Goal: Browse casually: Explore the website without a specific task or goal

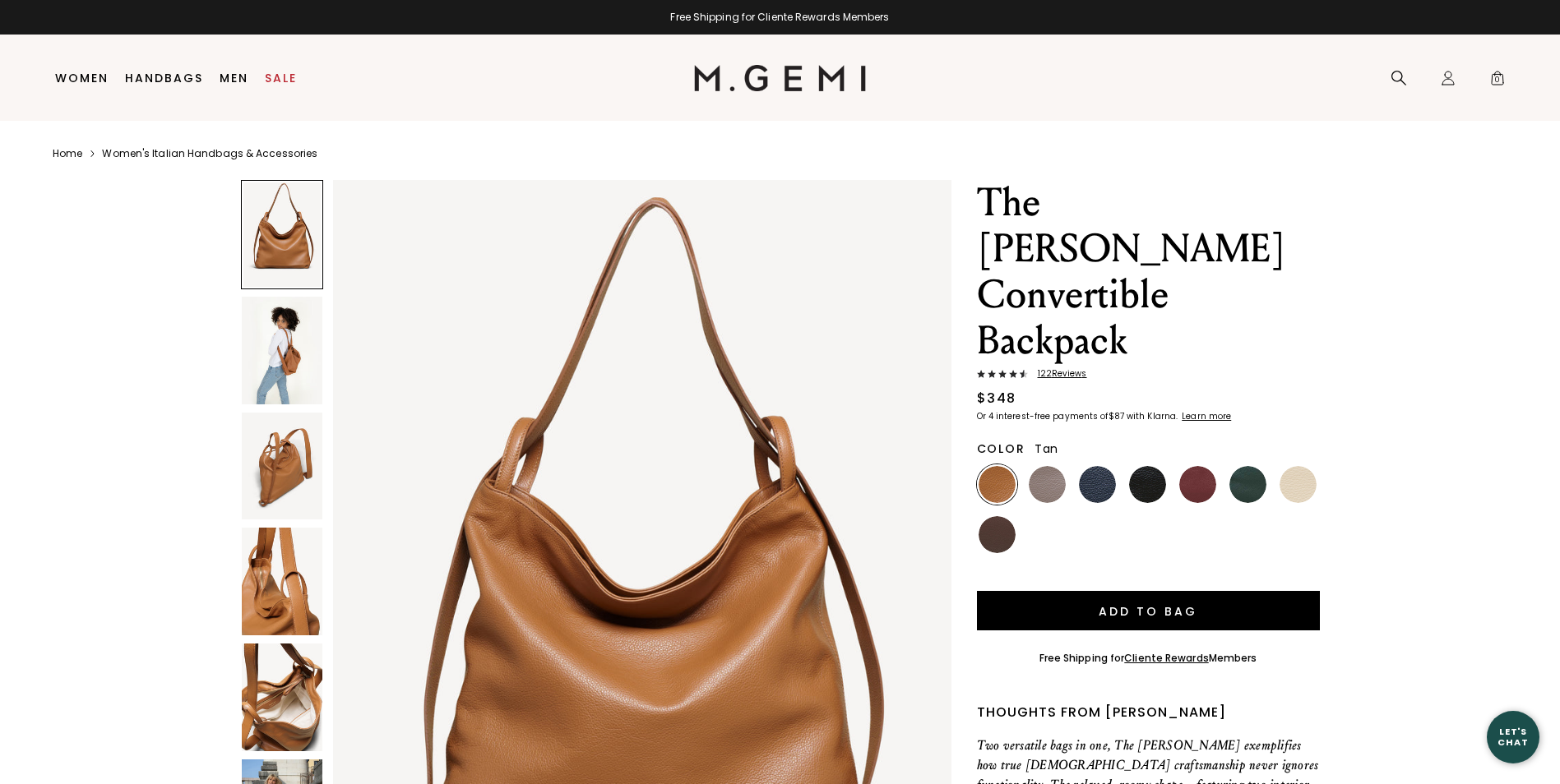
click at [285, 350] on img at bounding box center [282, 351] width 81 height 107
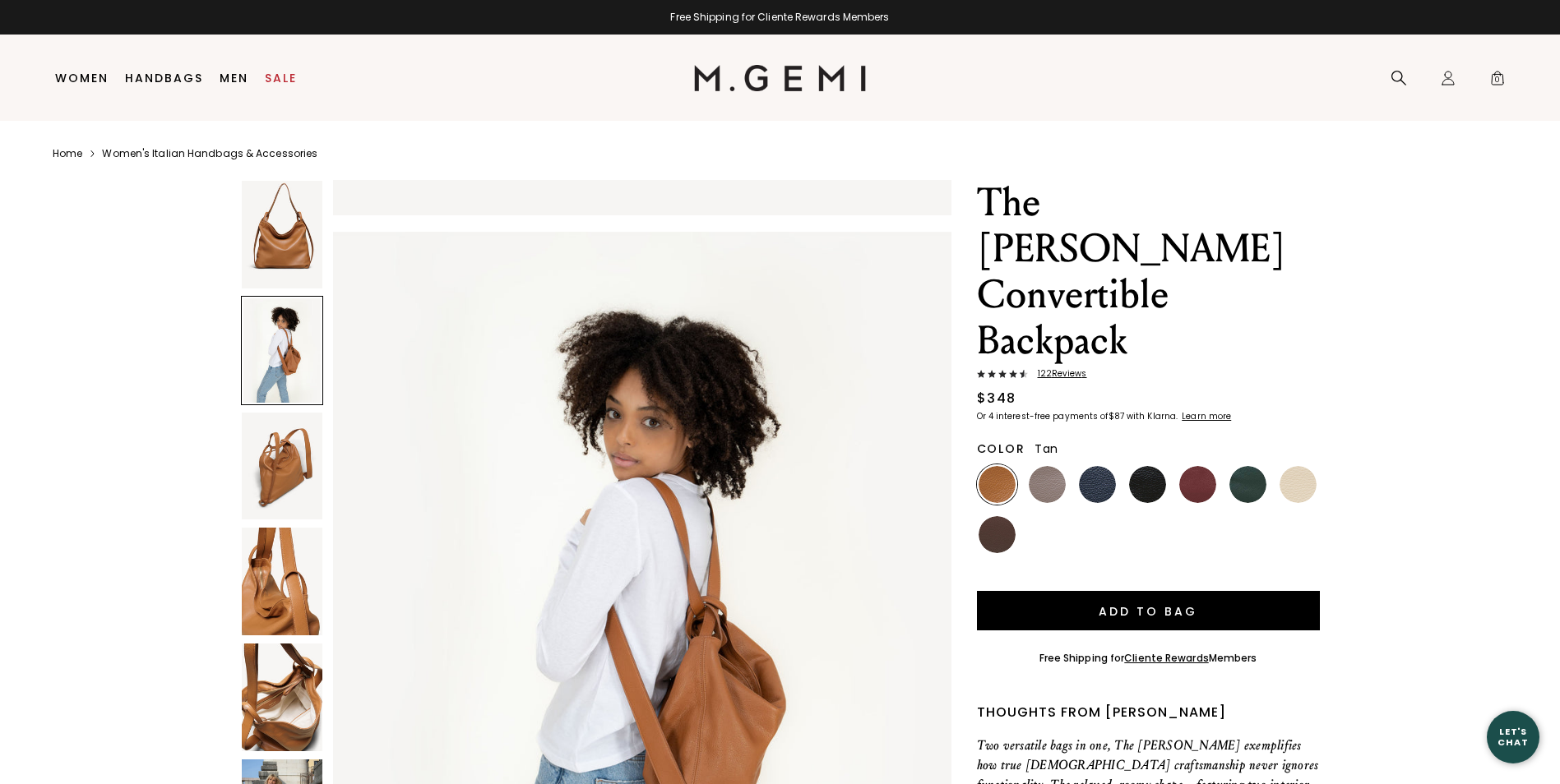
scroll to position [825, 0]
